Goal: Information Seeking & Learning: Find specific fact

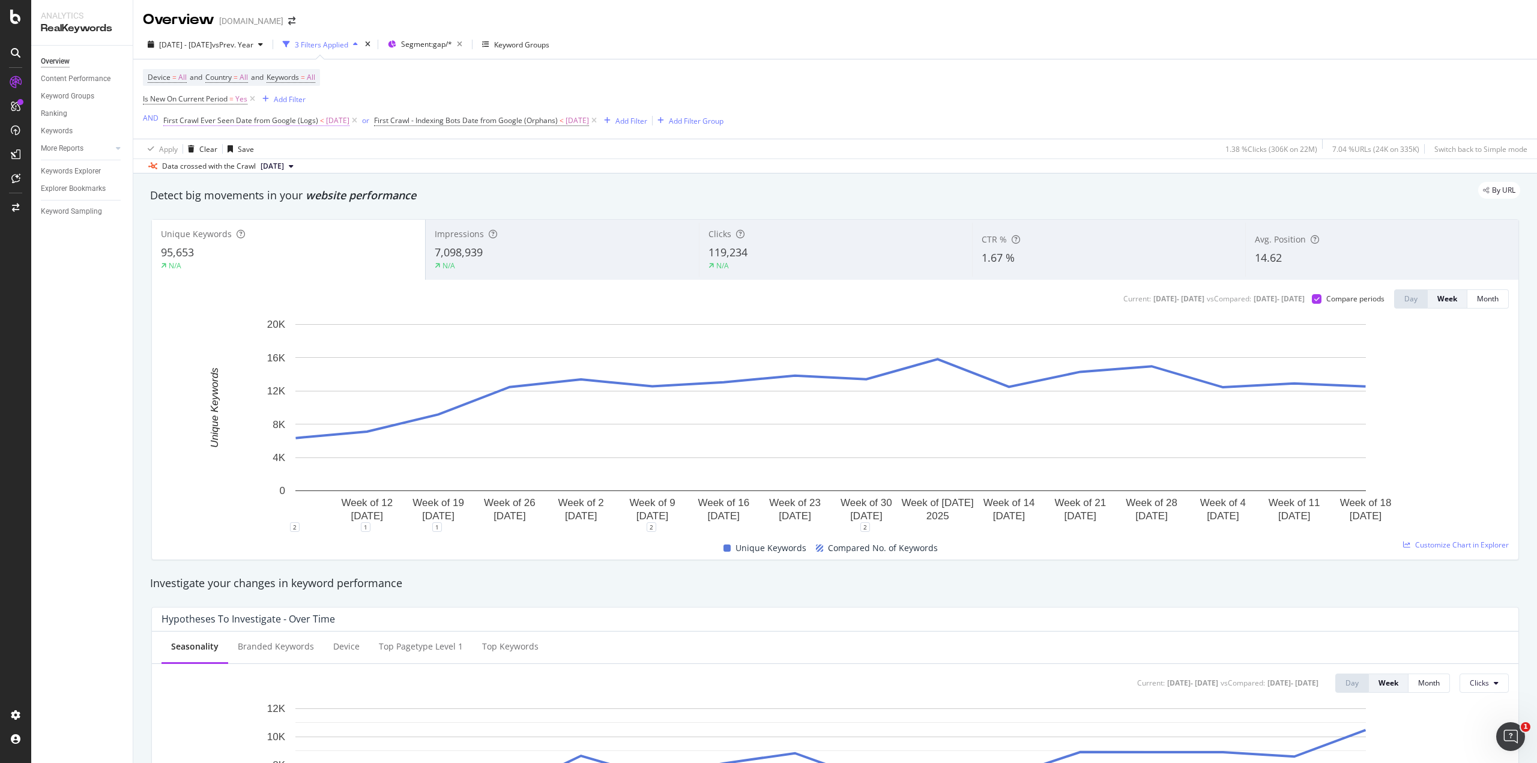
click at [304, 124] on span "First Crawl Ever Seen Date from Google (Logs)" at bounding box center [240, 120] width 155 height 10
drag, startPoint x: 175, startPoint y: 117, endPoint x: 214, endPoint y: 221, distance: 111.3
click at [214, 198] on div "First Crawl Date (Logs) Ever Seen From Google Before 2025-05-05 Cancel Add filt…" at bounding box center [275, 154] width 225 height 88
copy div "First Crawl Date (Logs) Ever Seen From Google Before"
click at [493, 116] on span "First Crawl - Indexing Bots Date from Google (Orphans)" at bounding box center [466, 120] width 184 height 10
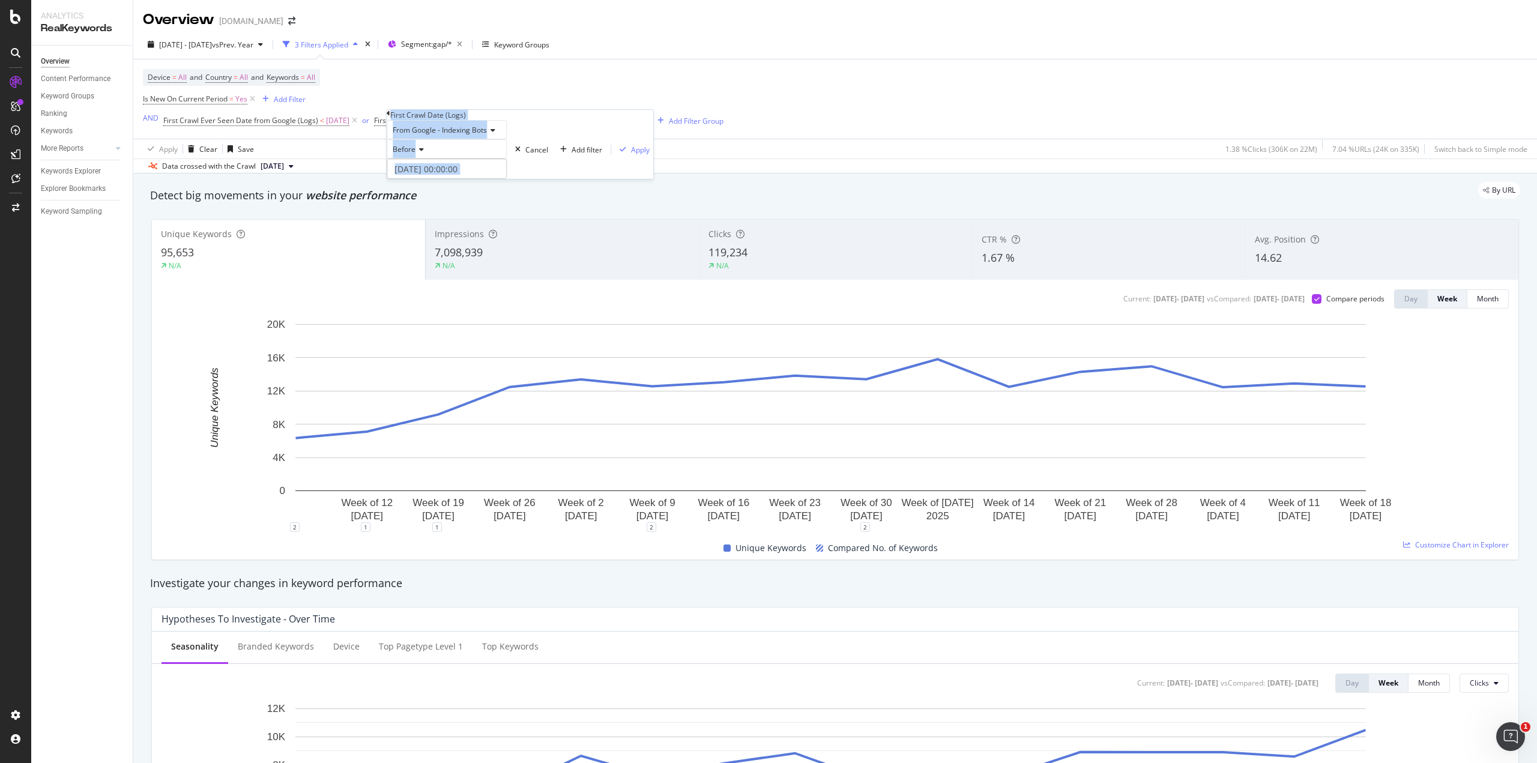
drag, startPoint x: 400, startPoint y: 118, endPoint x: 401, endPoint y: 204, distance: 86.4
click at [401, 179] on div "First Crawl Date (Logs) From Google - Indexing Bots Before 2025-05-05 00:00:00 …" at bounding box center [520, 144] width 266 height 69
copy div "First Crawl Date (Logs) From Google - Indexing Bots Before"
click at [525, 155] on div "Cancel" at bounding box center [536, 150] width 23 height 10
click at [275, 121] on span "First Crawl Ever Seen Date from Google (Logs)" at bounding box center [240, 120] width 155 height 10
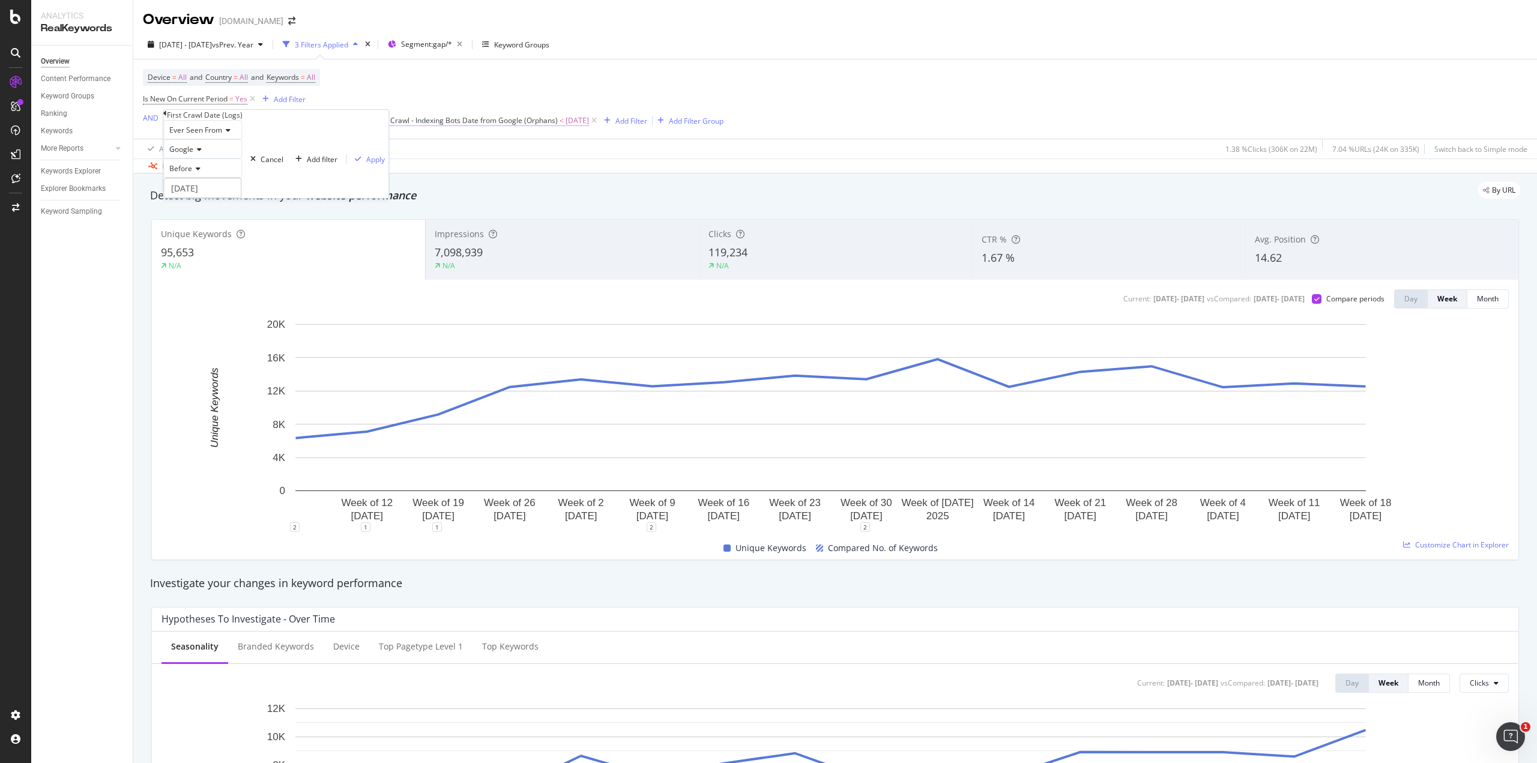
click at [414, 122] on span "First Crawl - Indexing Bots Date from Google (Orphans)" at bounding box center [466, 120] width 184 height 10
click at [483, 135] on span "From Google - Indexing Bots" at bounding box center [440, 130] width 94 height 10
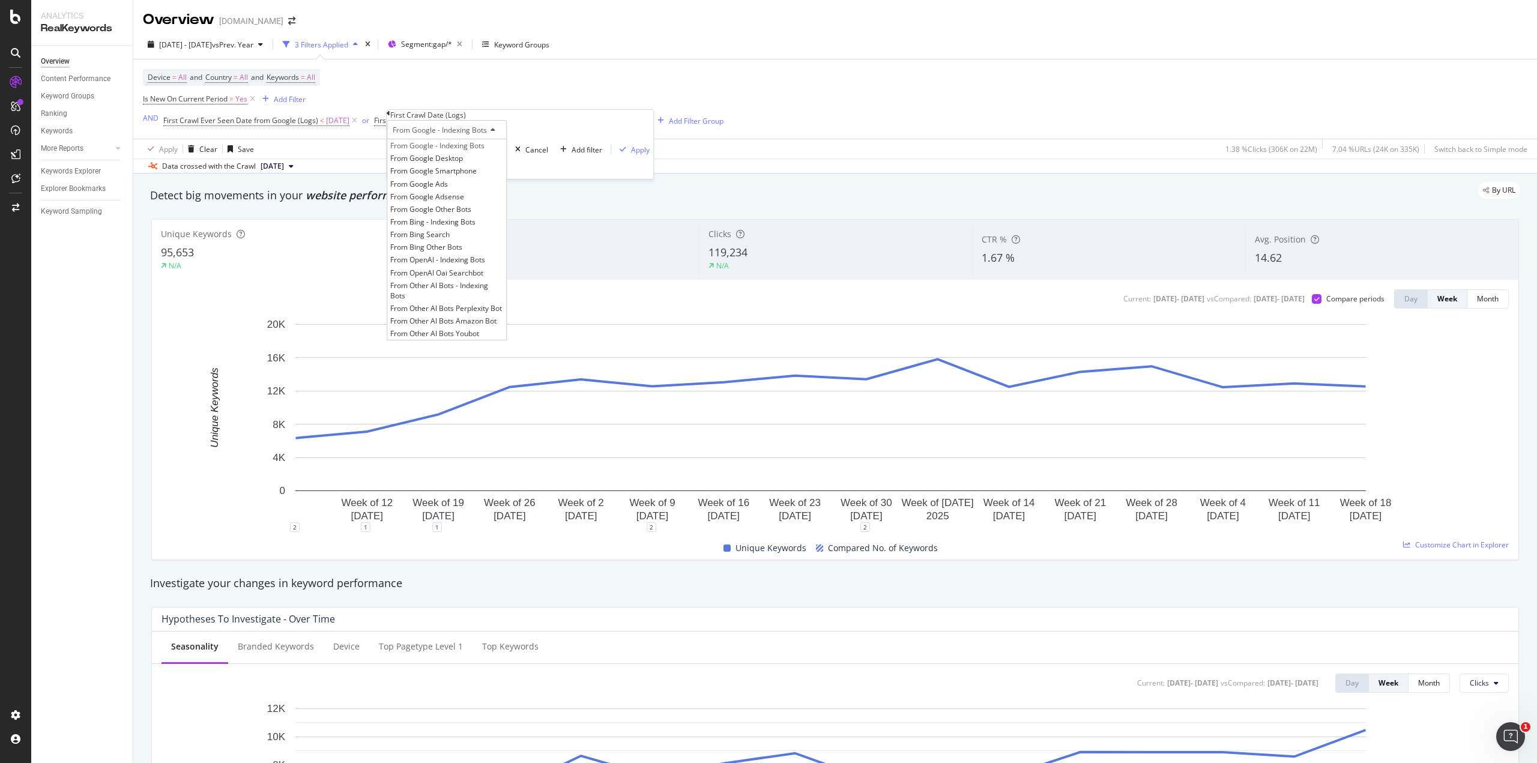
click at [495, 134] on icon at bounding box center [491, 130] width 8 height 7
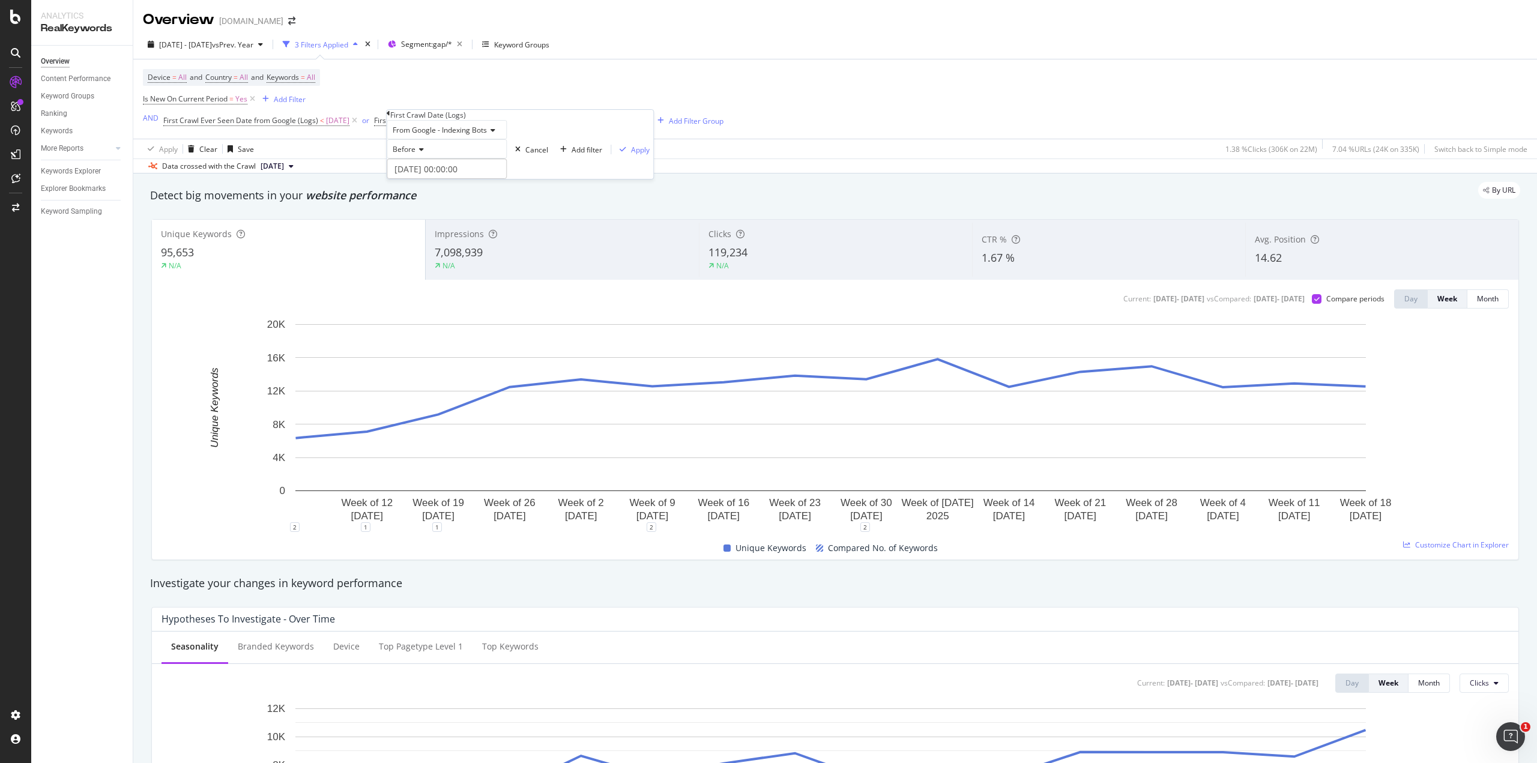
click at [699, 150] on div "Apply Clear Save 1.38 % Clicks ( 306K on 22M ) 7.04 % URLs ( 24K on 335K ) Swit…" at bounding box center [834, 149] width 1403 height 20
click at [273, 123] on span "First Crawl Ever Seen Date from Google (Logs)" at bounding box center [240, 120] width 155 height 10
click at [202, 153] on icon at bounding box center [197, 149] width 8 height 7
click at [418, 146] on div "Apply Clear Save 1.38 % Clicks ( 306K on 22M ) 7.04 % URLs ( 24K on 335K ) Swit…" at bounding box center [834, 149] width 1403 height 20
click at [1491, 193] on span "By URL" at bounding box center [1502, 190] width 23 height 7
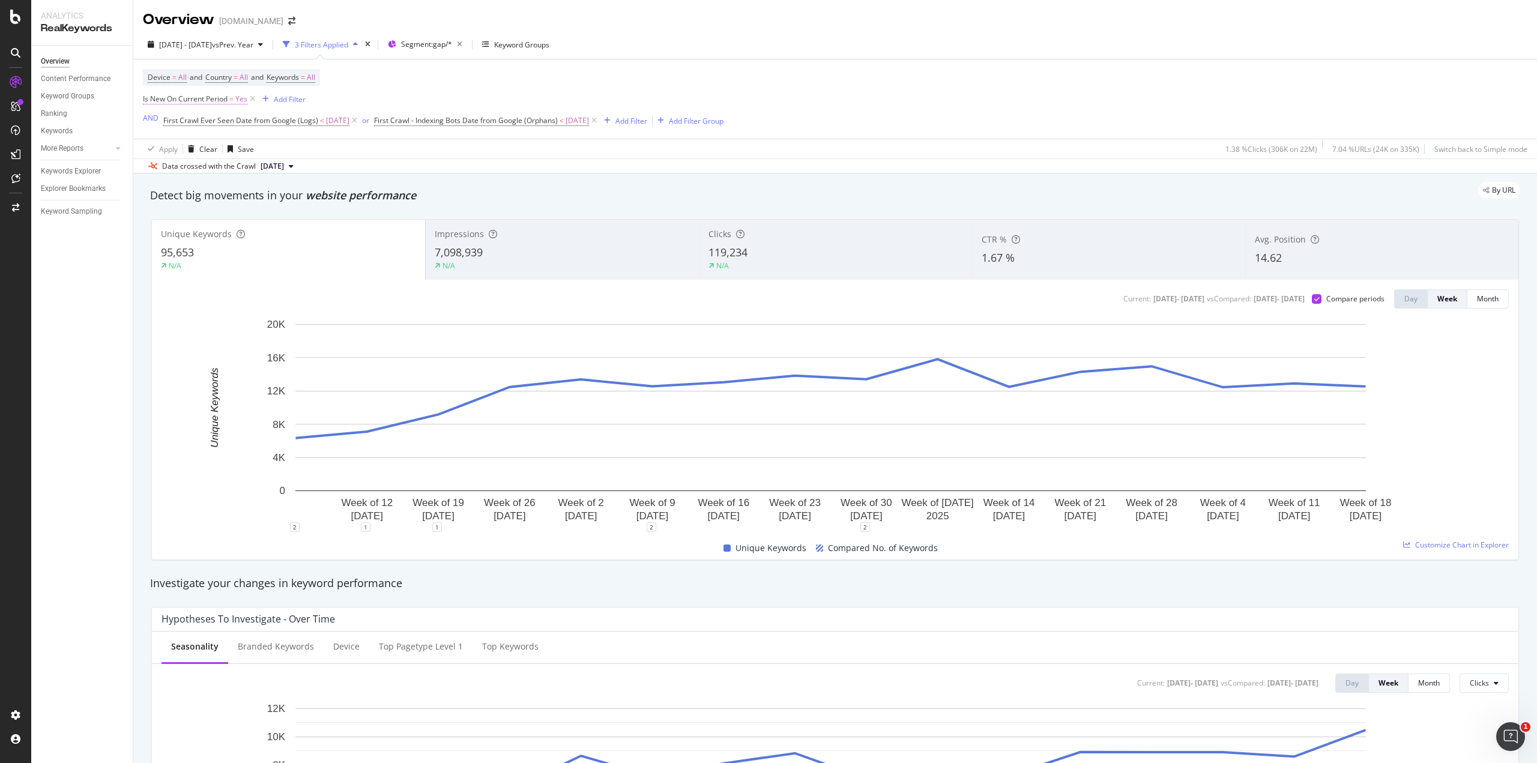
click at [180, 102] on span "Is New On Current Period" at bounding box center [185, 99] width 85 height 10
drag, startPoint x: 157, startPoint y: 97, endPoint x: 221, endPoint y: 146, distance: 80.9
click at [221, 136] on div "Is New On Current Period Yes Cancel Add filter Apply" at bounding box center [259, 112] width 233 height 49
copy div "s New On Current Period Yes"
click at [432, 143] on div "Apply Clear Save 1.38 % Clicks ( 306K on 22M ) 7.04 % URLs ( 24K on 335K ) Swit…" at bounding box center [834, 149] width 1403 height 20
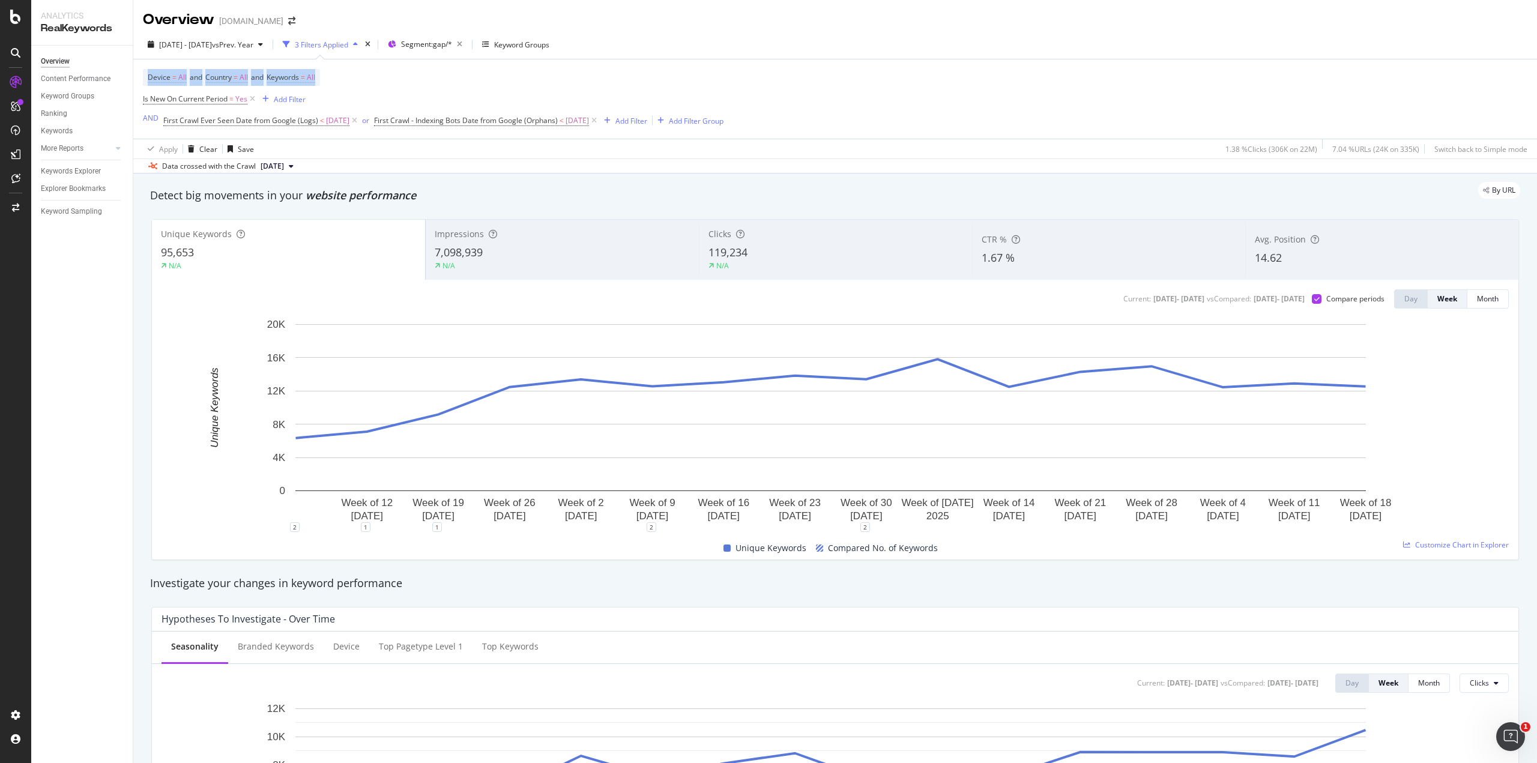
drag, startPoint x: 292, startPoint y: 70, endPoint x: 147, endPoint y: 74, distance: 145.3
click at [147, 74] on div "Device = All and Country = All and Keywords = All Is New On Current Period = Ye…" at bounding box center [433, 99] width 580 height 60
copy span "Device = All and Country = All and Keywords = All"
click at [168, 97] on span "Is New On Current Period" at bounding box center [185, 99] width 85 height 10
click at [780, 157] on div "Apply Clear Save 1.38 % Clicks ( 306K on 22M ) 7.04 % URLs ( 24K on 335K ) Swit…" at bounding box center [834, 149] width 1403 height 20
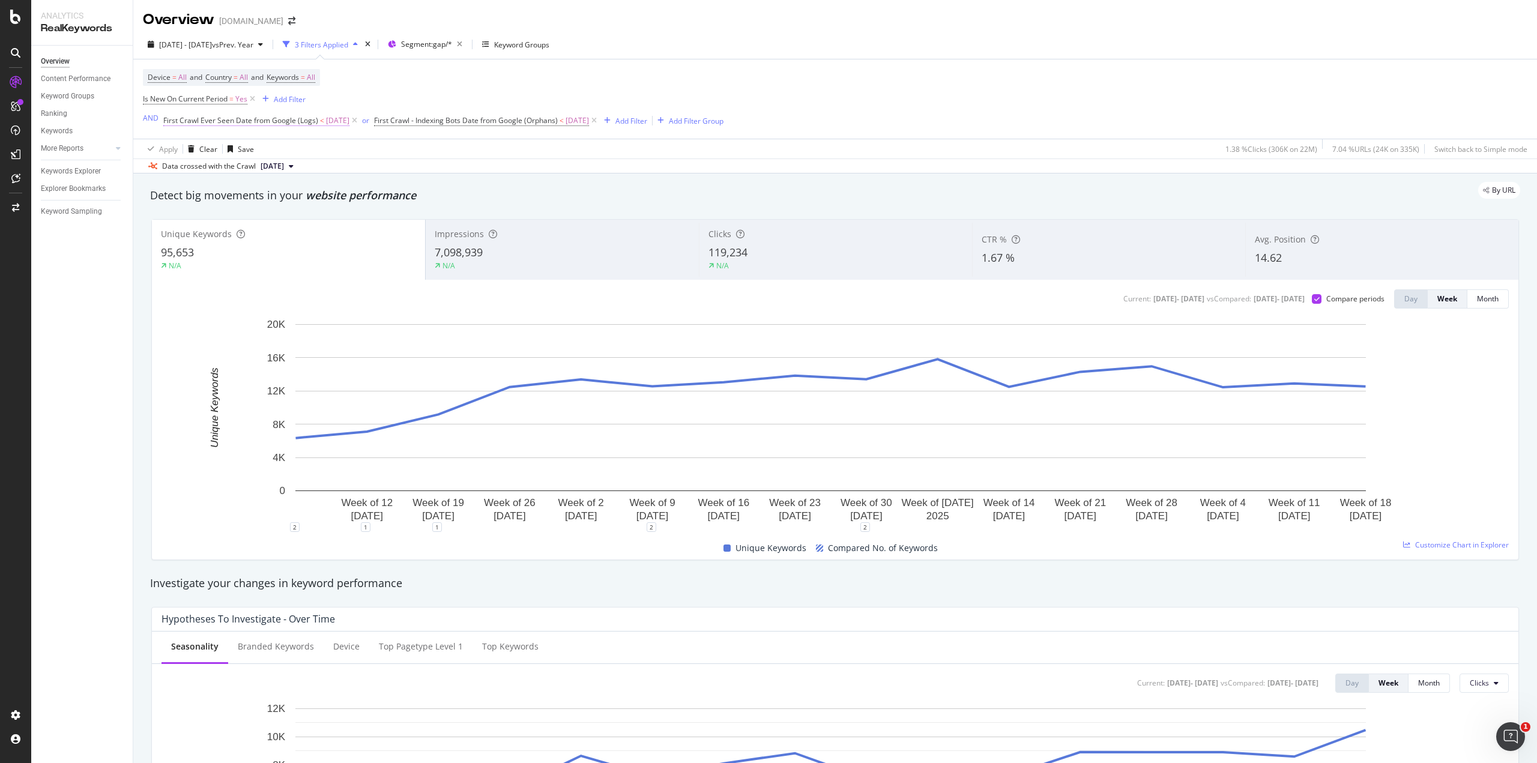
click at [287, 121] on span "First Crawl Ever Seen Date from Google (Logs)" at bounding box center [240, 120] width 155 height 10
click at [444, 144] on div "Apply Clear Save 1.38 % Clicks ( 306K on 22M ) 7.04 % URLs ( 24K on 335K ) Swit…" at bounding box center [834, 149] width 1403 height 20
click at [290, 122] on span "First Crawl Ever Seen Date from Google (Logs)" at bounding box center [240, 120] width 155 height 10
click at [415, 143] on div "Apply Clear Save 1.38 % Clicks ( 306K on 22M ) 7.04 % URLs ( 24K on 335K ) Swit…" at bounding box center [834, 149] width 1403 height 20
